Goal: Task Accomplishment & Management: Use online tool/utility

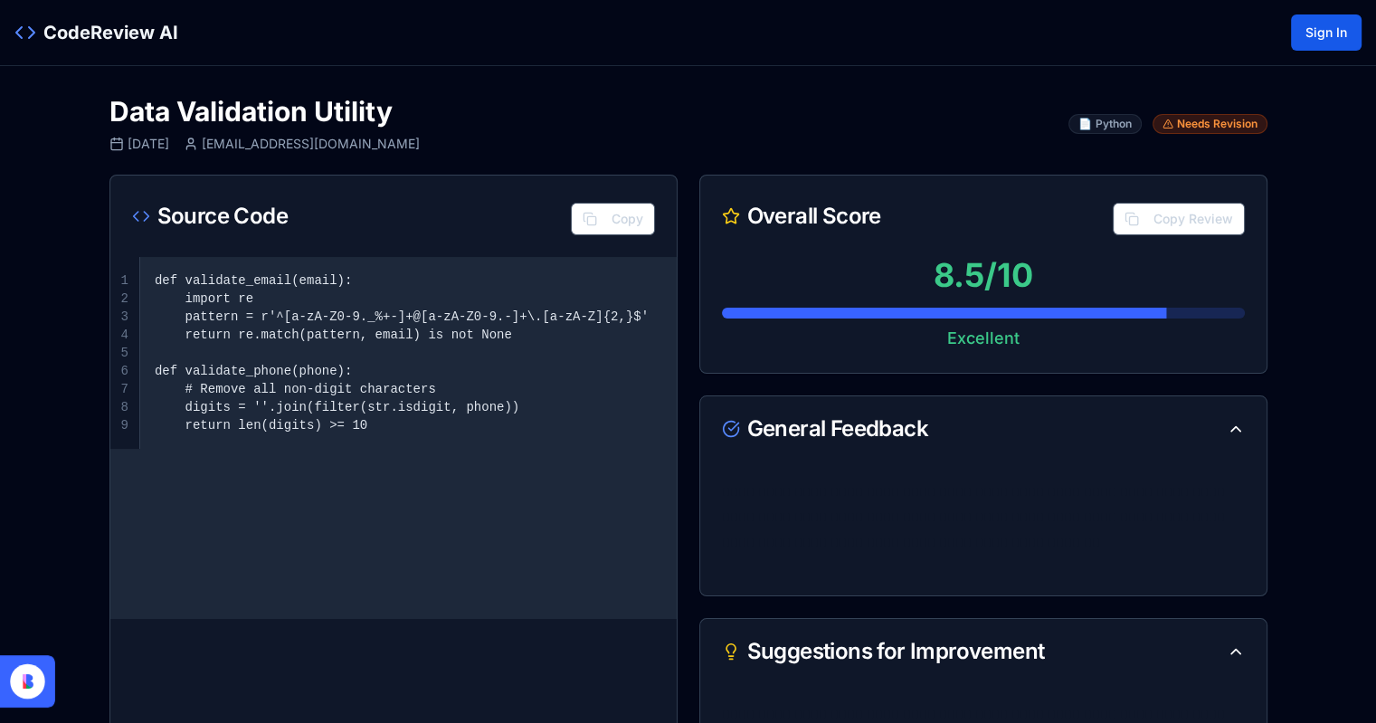
click at [1283, 272] on main "**********" at bounding box center [688, 707] width 1376 height 1282
click at [65, 29] on span "CodeReview AI" at bounding box center [110, 32] width 135 height 25
click at [980, 342] on div "Excellent" at bounding box center [983, 338] width 523 height 25
click at [970, 288] on div "8.5 /10" at bounding box center [983, 275] width 523 height 36
drag, startPoint x: 850, startPoint y: 404, endPoint x: 848, endPoint y: 422, distance: 18.2
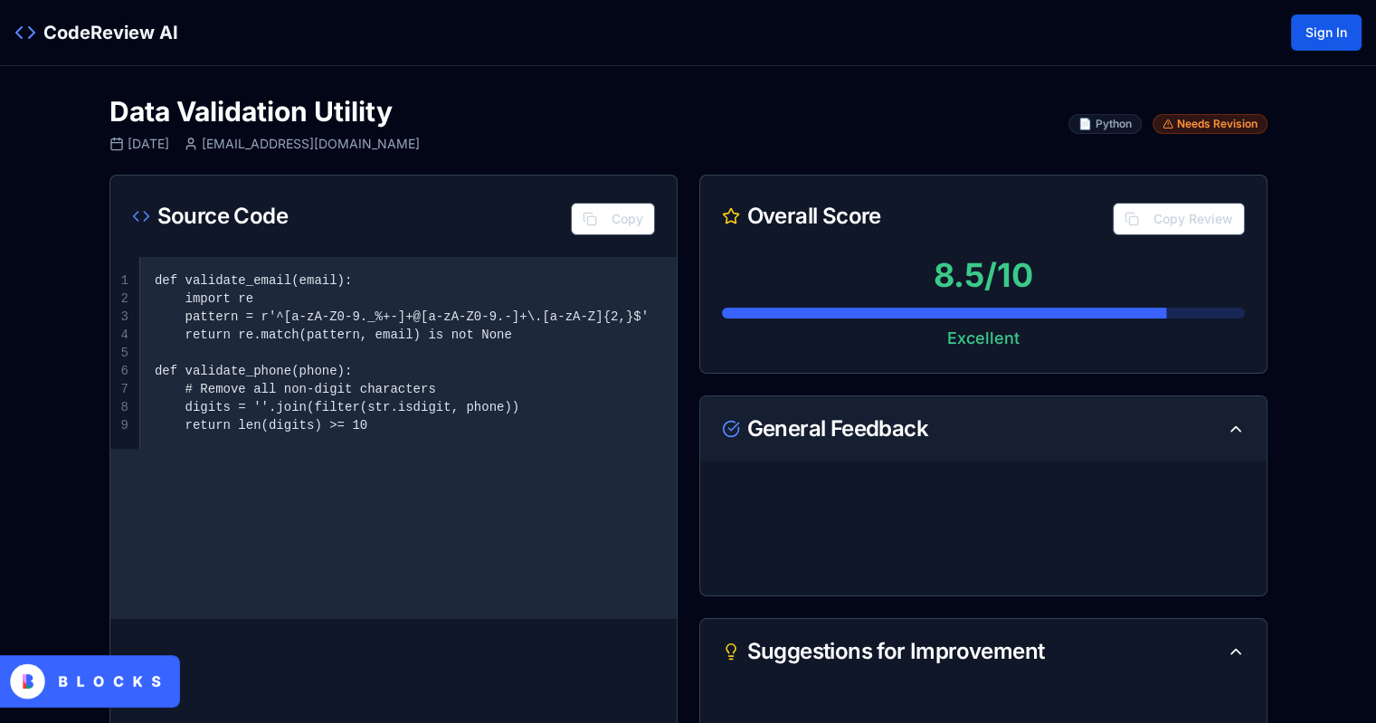
click at [849, 407] on div "General Feedback" at bounding box center [983, 428] width 566 height 65
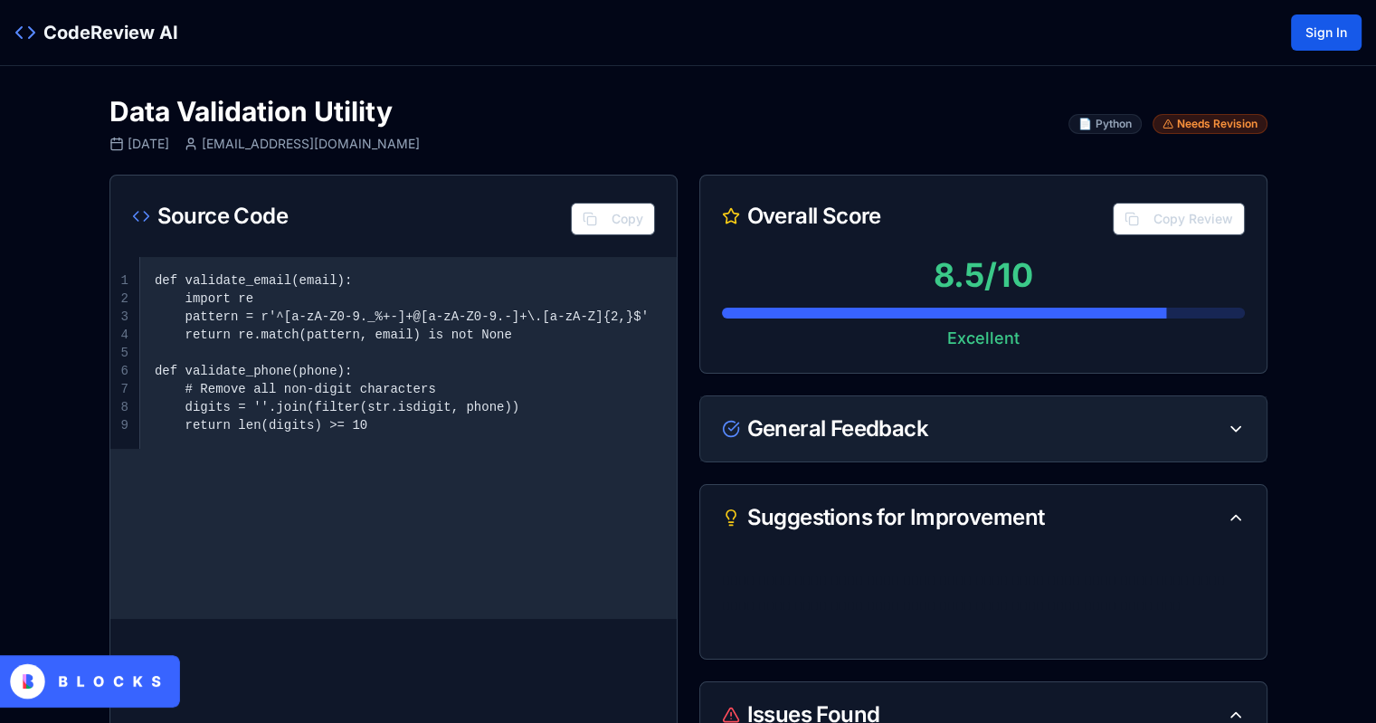
click at [849, 424] on div "General Feedback" at bounding box center [825, 429] width 206 height 22
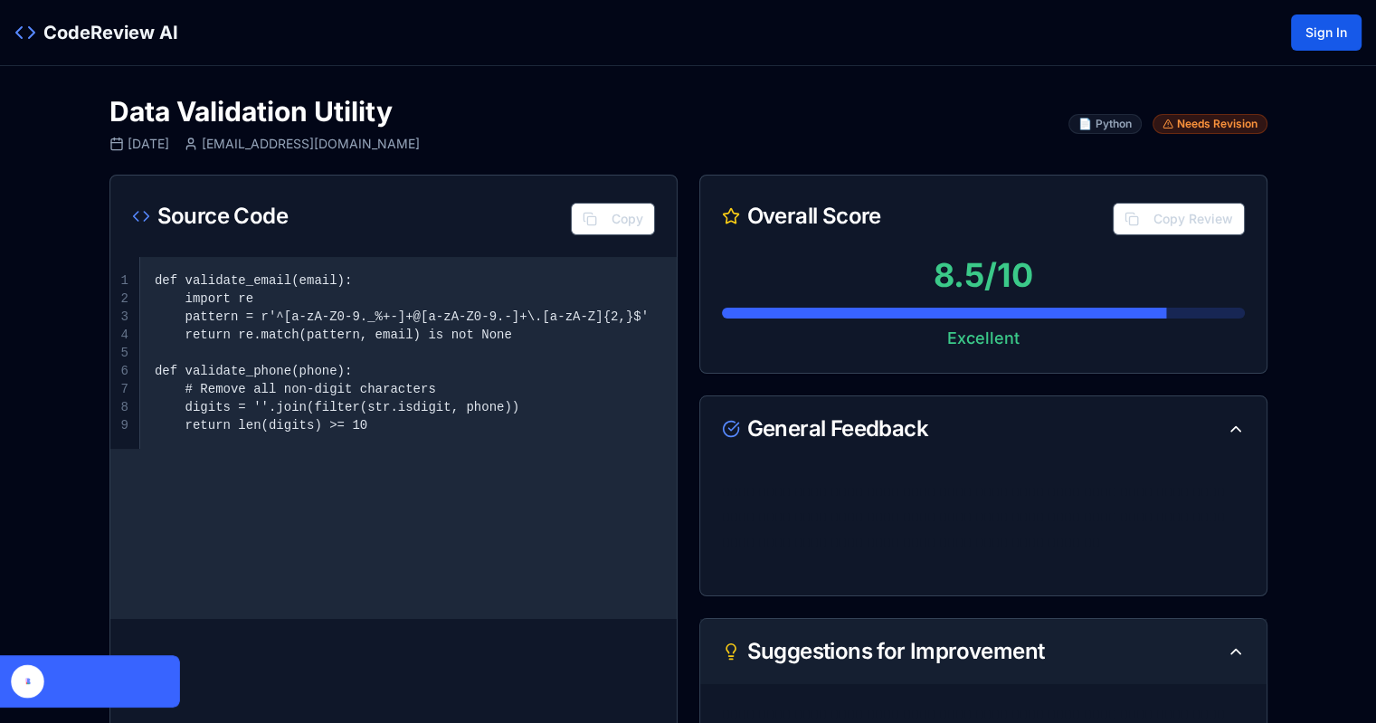
click at [817, 647] on div "Suggestions for Improvement" at bounding box center [883, 651] width 323 height 22
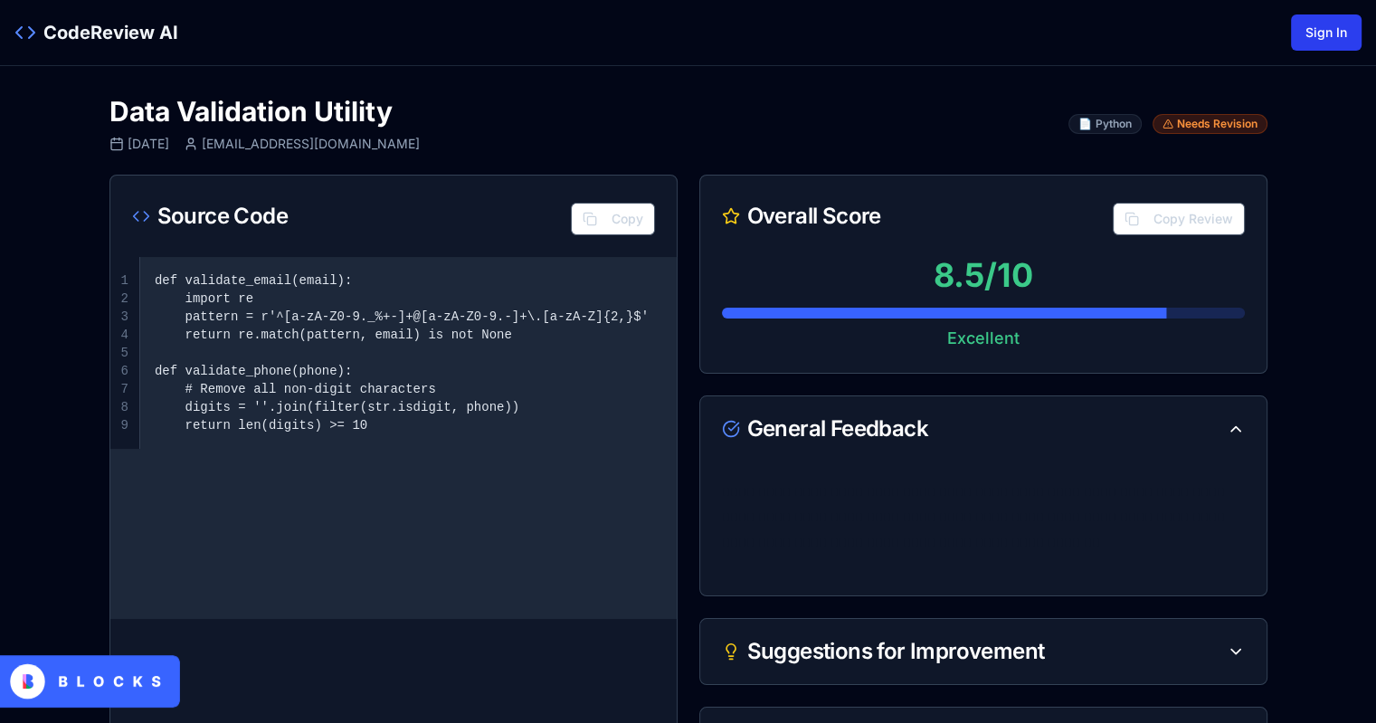
click at [1295, 21] on button "Sign In" at bounding box center [1326, 32] width 71 height 36
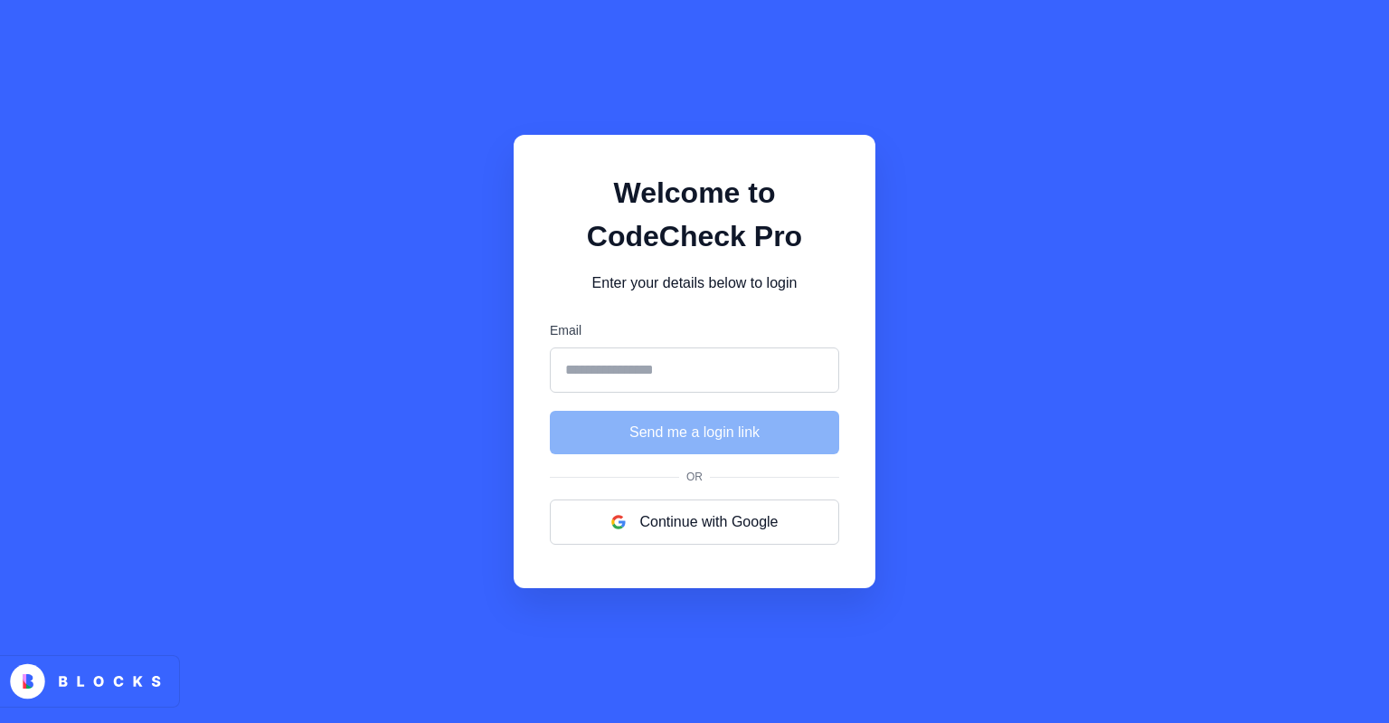
click at [401, 250] on div "Welcome to CodeCheck Pro Enter your details below to login Email Send me a logi…" at bounding box center [694, 361] width 1389 height 723
click at [788, 171] on h1 "Welcome to CodeCheck Pro" at bounding box center [694, 214] width 289 height 87
